Goal: Information Seeking & Learning: Learn about a topic

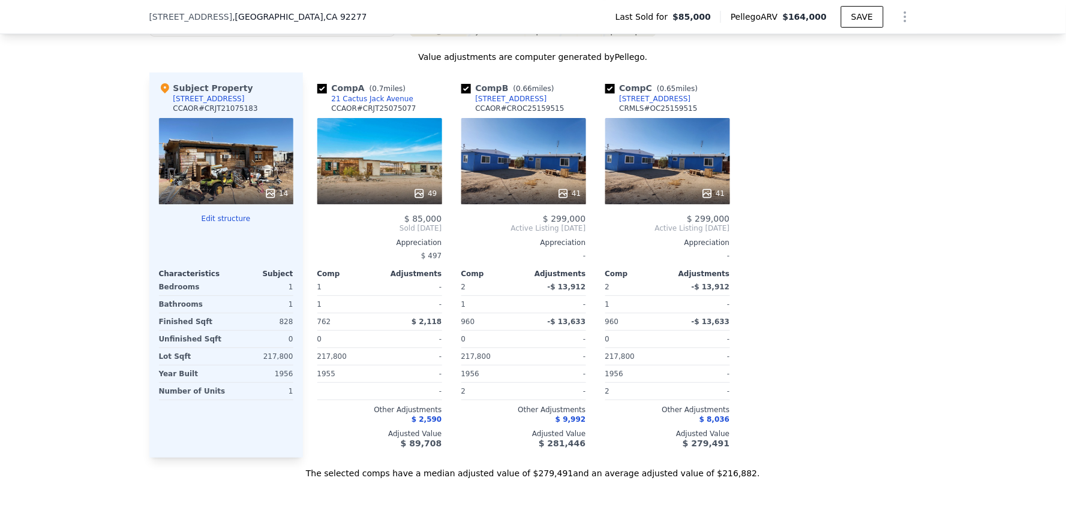
scroll to position [1262, 0]
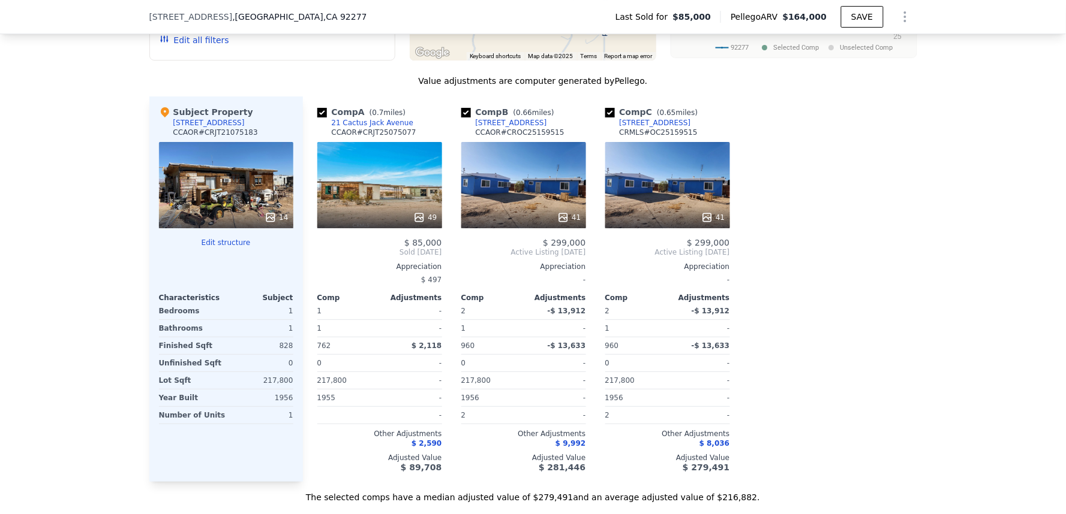
click at [368, 206] on div "49" at bounding box center [379, 185] width 125 height 86
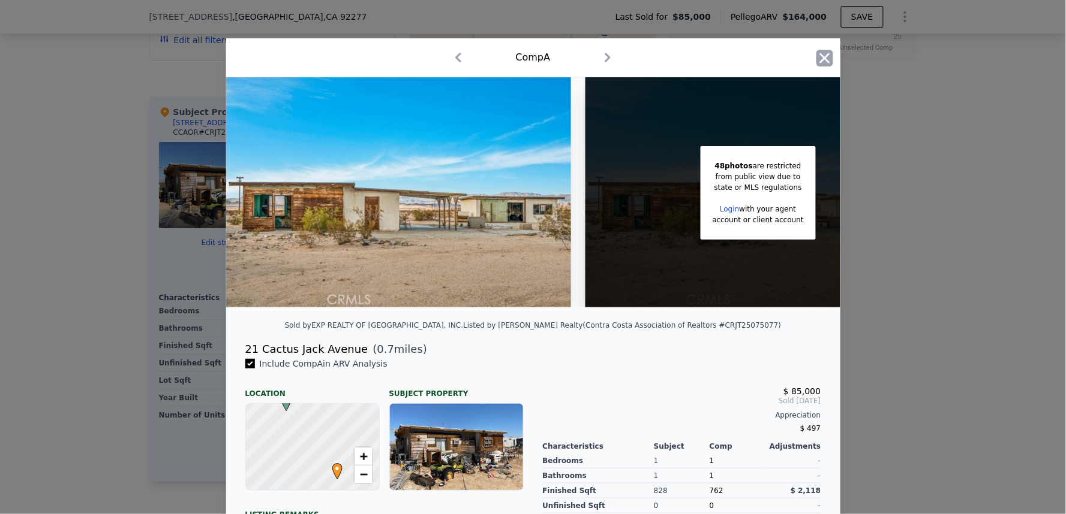
click at [818, 50] on icon "button" at bounding box center [824, 58] width 17 height 17
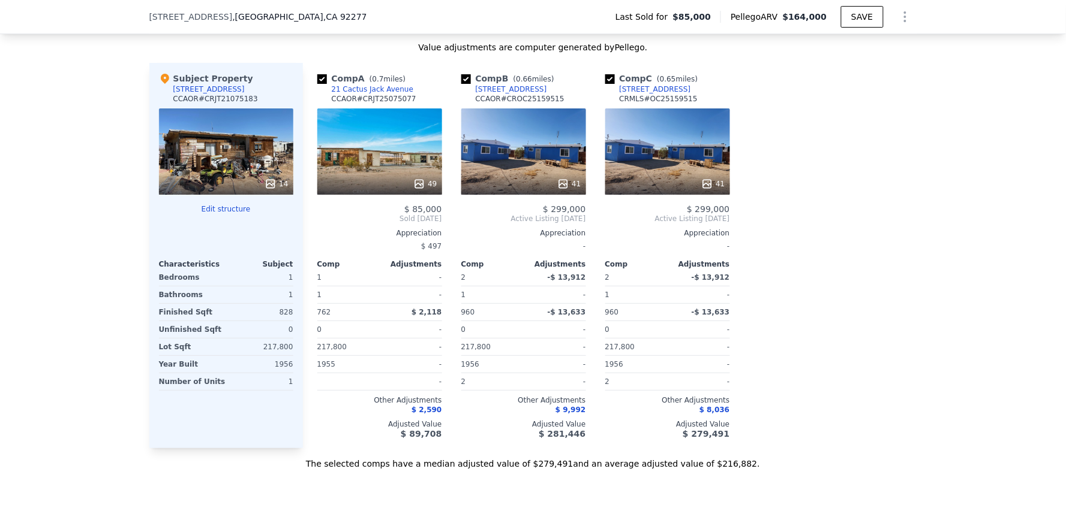
scroll to position [1328, 0]
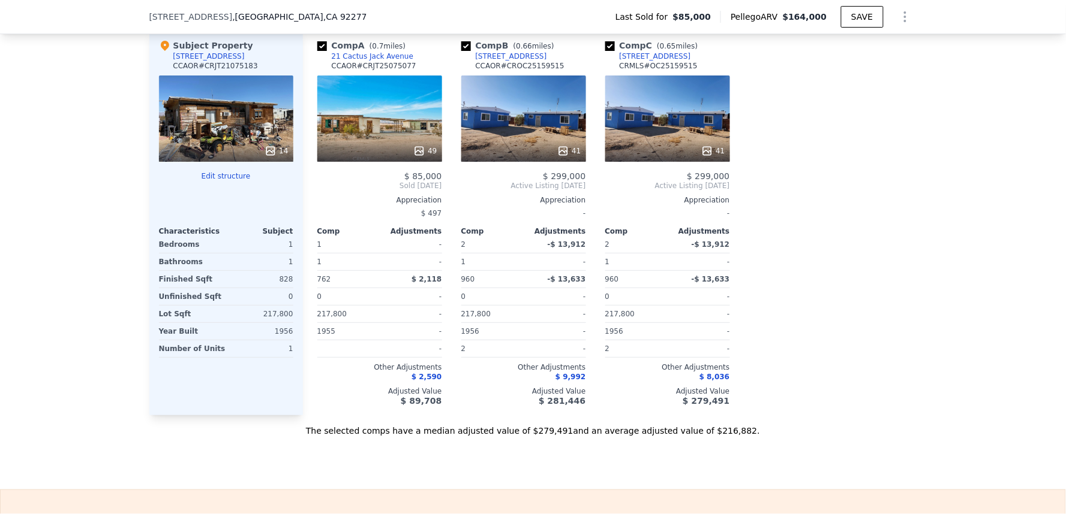
click at [536, 120] on div "41" at bounding box center [523, 119] width 125 height 86
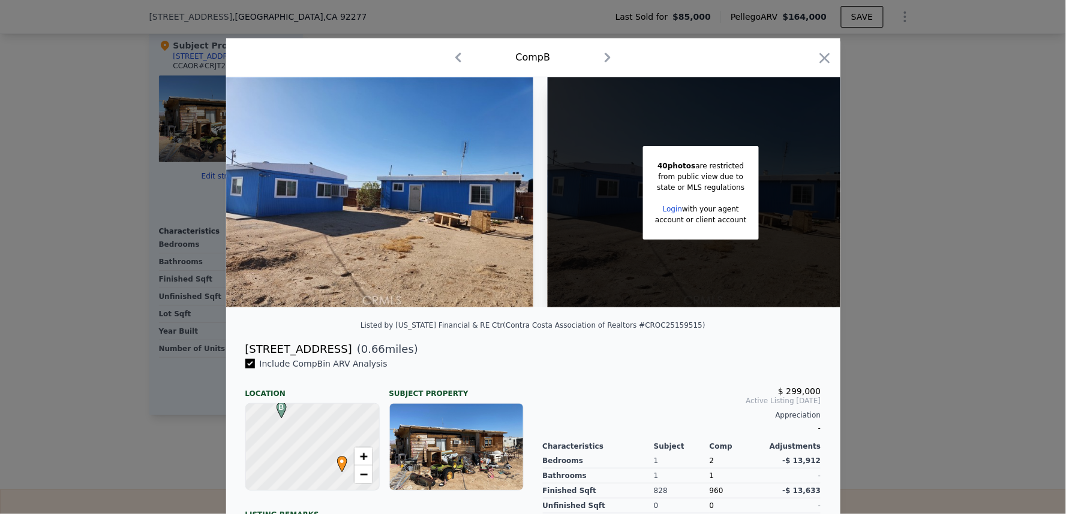
drag, startPoint x: 235, startPoint y: 360, endPoint x: 362, endPoint y: 363, distance: 126.6
click at [362, 358] on div "[STREET_ADDRESS] ( 0.66 miles)" at bounding box center [533, 349] width 595 height 17
copy div "[STREET_ADDRESS]"
click at [589, 387] on div "$ 299,000 Active Listing [DATE] Appreciation -" at bounding box center [682, 407] width 278 height 60
click at [817, 58] on icon "button" at bounding box center [824, 58] width 17 height 17
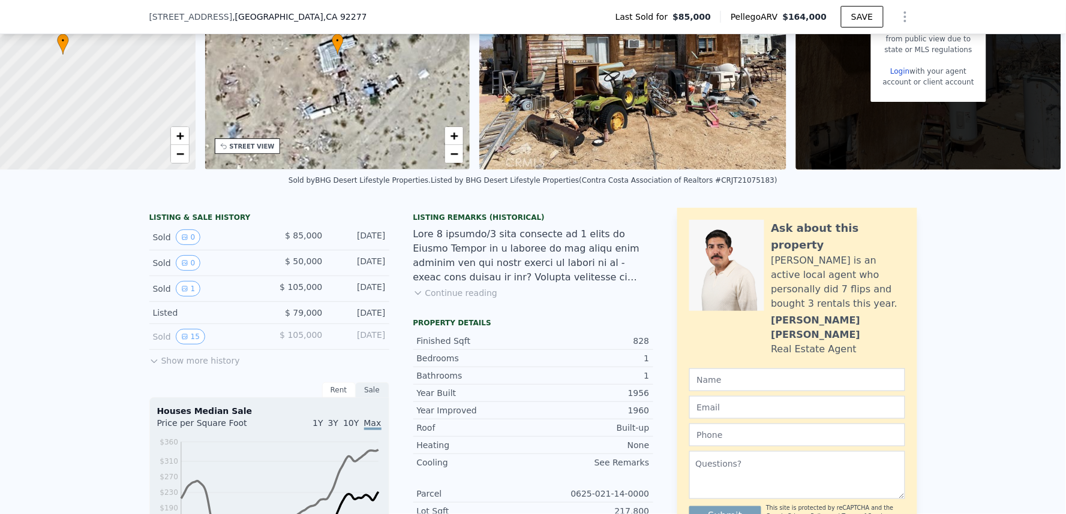
scroll to position [129, 0]
click at [198, 366] on button "Show more history" at bounding box center [194, 358] width 91 height 17
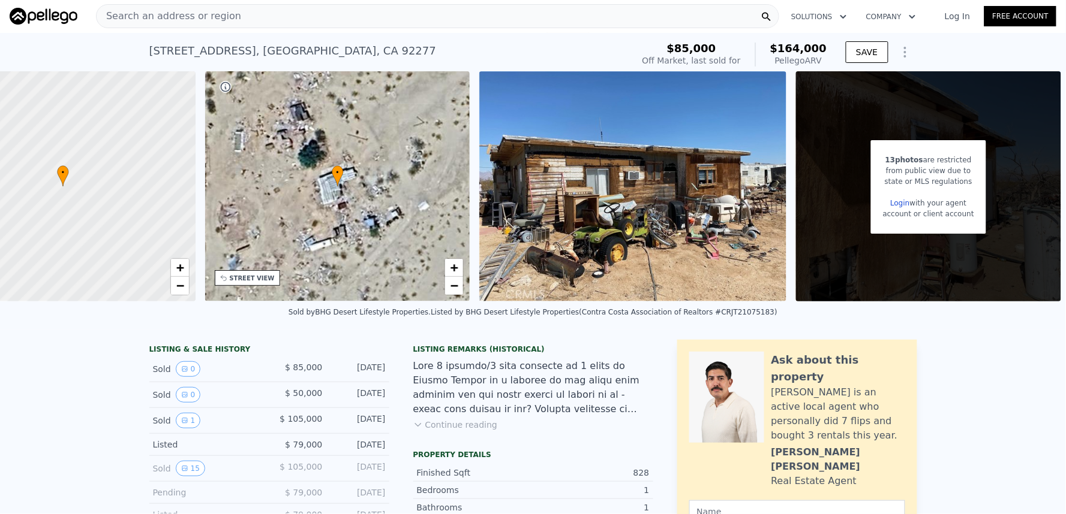
scroll to position [0, 0]
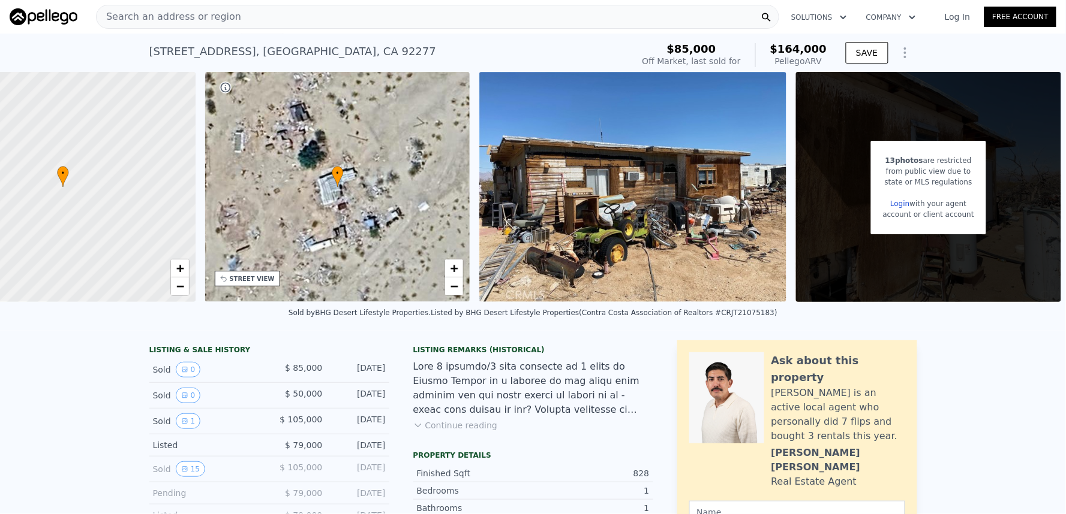
click at [625, 437] on div "Listing Remarks (Historical) Continue reading" at bounding box center [533, 395] width 240 height 101
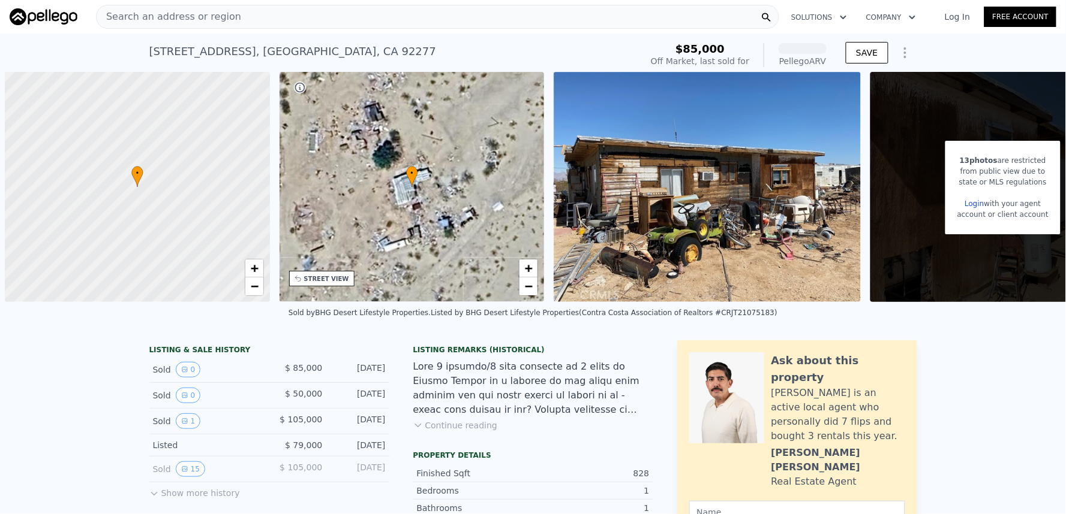
scroll to position [0, 4]
